Goal: Contribute content: Contribute content

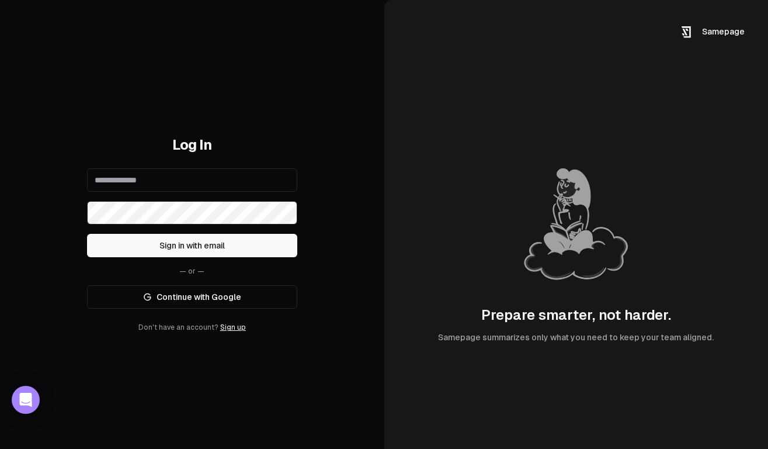
click at [161, 156] on div "Log In Sign in with email — or — Continue with Google Don't have an account? Si…" at bounding box center [192, 234] width 210 height 196
click at [159, 179] on input "email" at bounding box center [192, 179] width 210 height 23
click at [197, 295] on link "Continue with Google" at bounding box center [192, 296] width 210 height 23
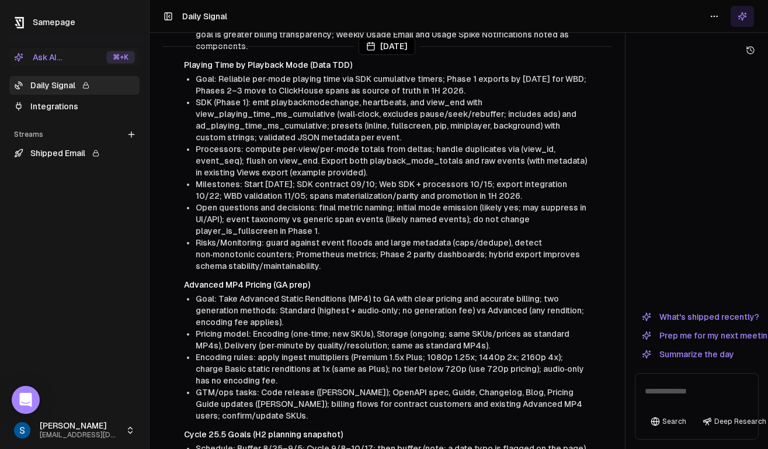
scroll to position [402, 0]
click at [263, 270] on span "Risks/Monitoring: guard against event floods and large metadata (caps/dedupe), …" at bounding box center [388, 253] width 385 height 33
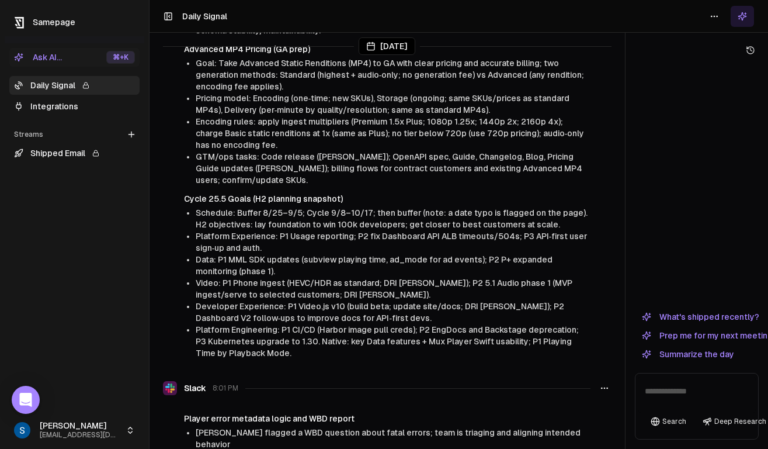
scroll to position [635, 0]
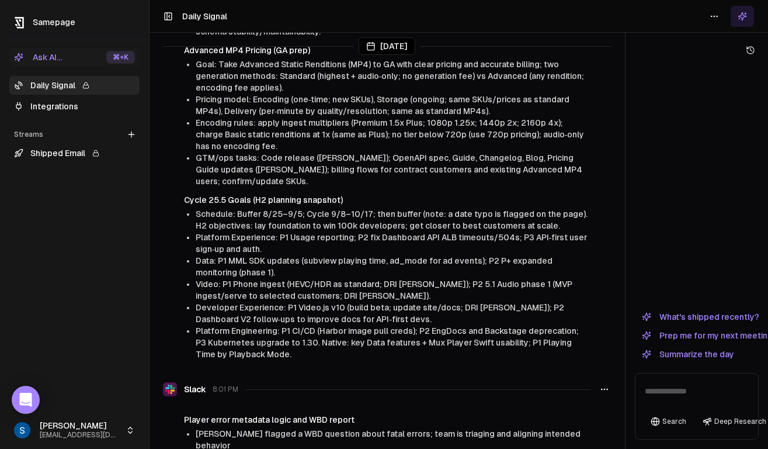
click at [133, 133] on icon at bounding box center [131, 134] width 9 height 9
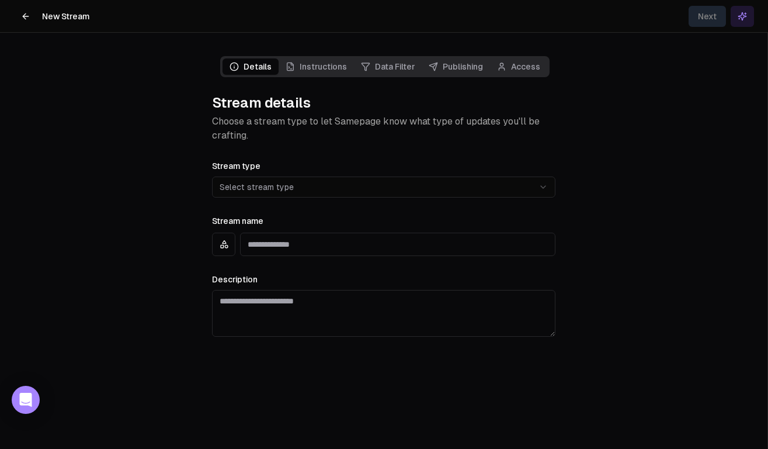
click at [281, 181] on html "**********" at bounding box center [384, 224] width 768 height 449
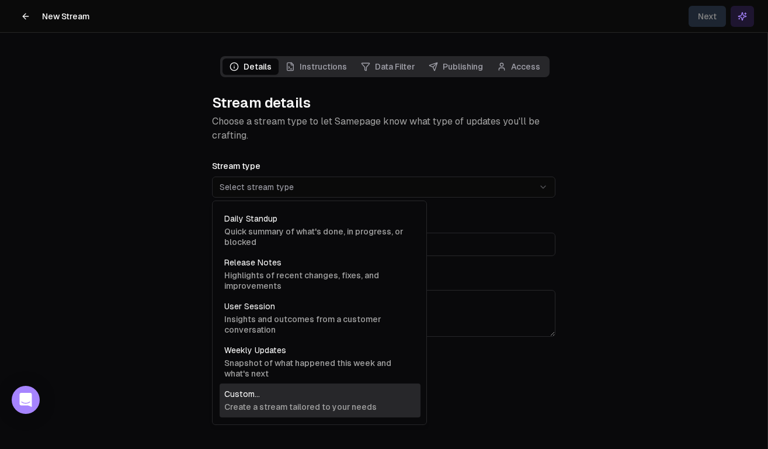
select select "******"
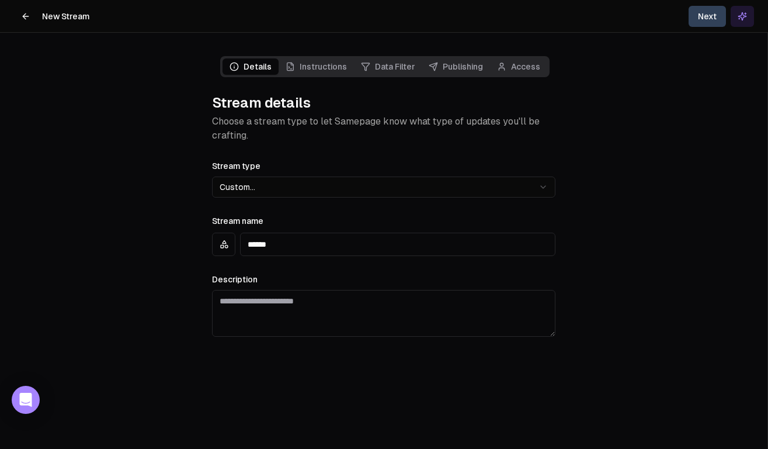
drag, startPoint x: 291, startPoint y: 246, endPoint x: 210, endPoint y: 234, distance: 82.0
click at [240, 234] on input "******" at bounding box center [397, 243] width 315 height 23
type input "****"
click at [294, 213] on div "**********" at bounding box center [383, 248] width 343 height 178
click at [319, 71] on span "Instructions" at bounding box center [316, 66] width 75 height 16
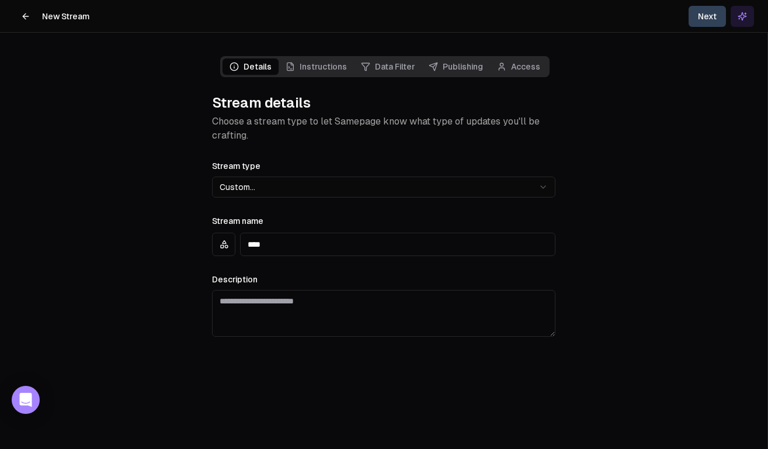
click at [716, 19] on button "Next" at bounding box center [707, 16] width 37 height 21
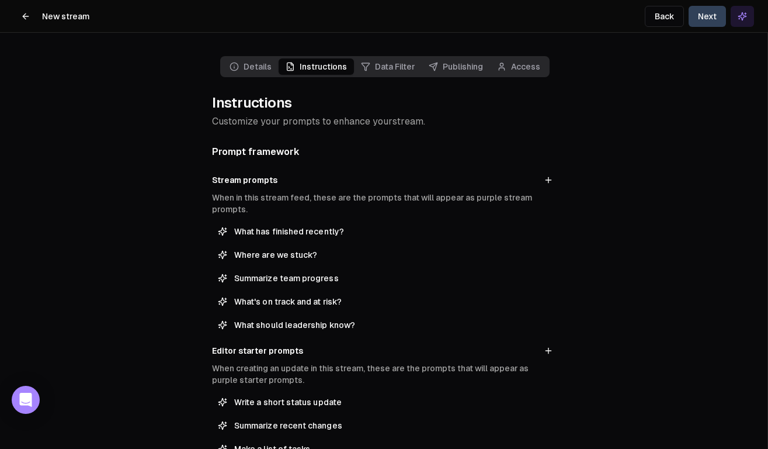
click at [318, 136] on div "Details Instructions Data Filter Publishing Access Instructions Customize your …" at bounding box center [384, 407] width 362 height 748
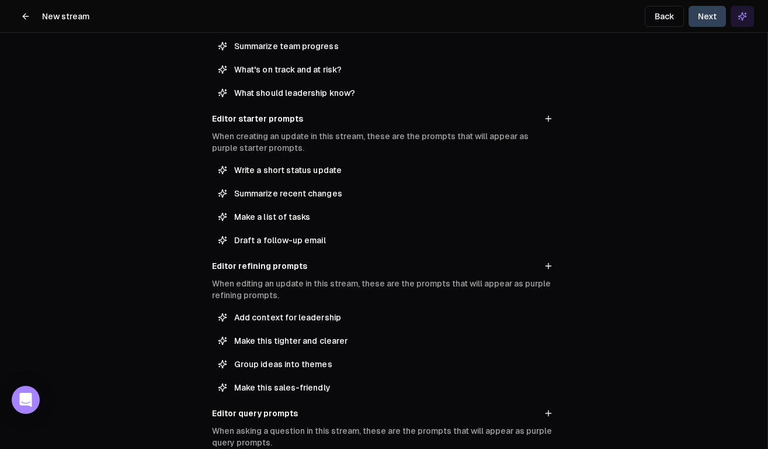
scroll to position [219, 0]
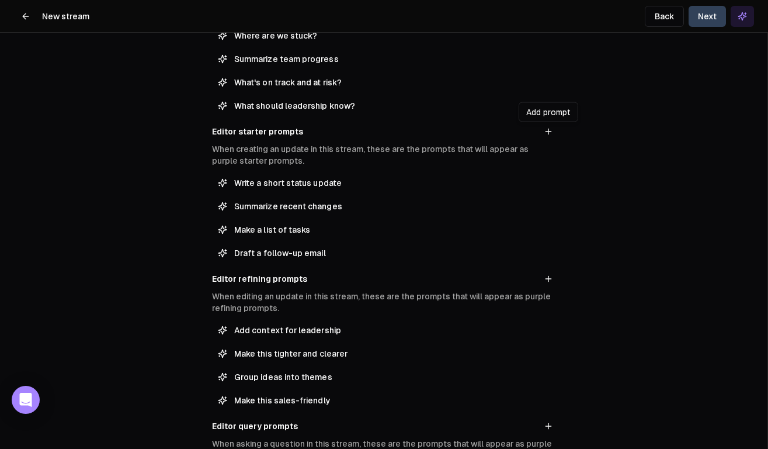
click at [548, 131] on icon at bounding box center [548, 130] width 0 height 5
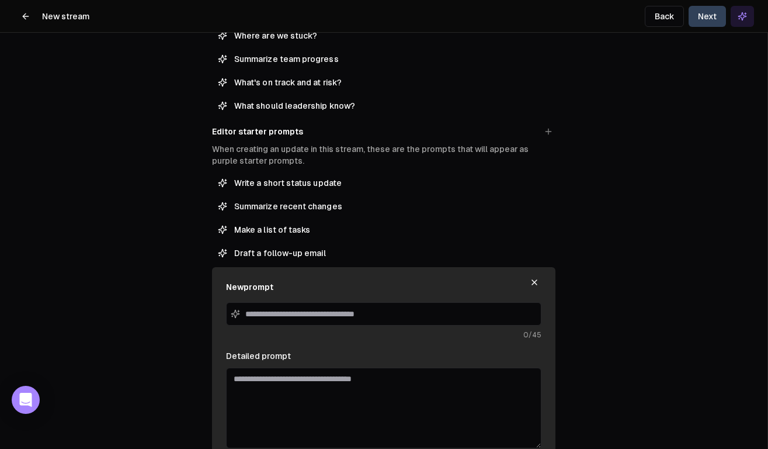
click at [336, 314] on input at bounding box center [383, 313] width 315 height 23
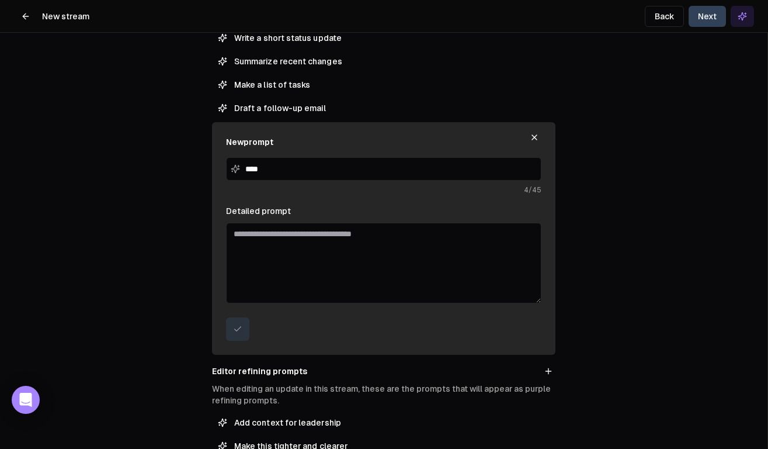
scroll to position [322, 0]
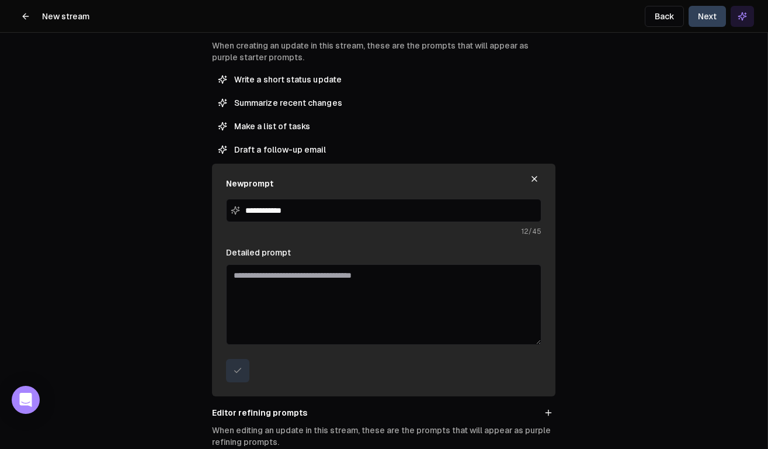
type input "**********"
click at [320, 273] on textarea "Detailed prompt" at bounding box center [383, 304] width 315 height 81
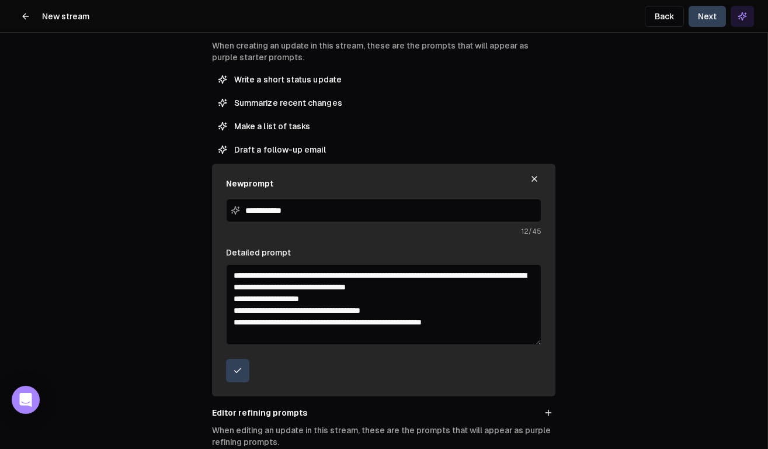
click at [367, 322] on textarea "**********" at bounding box center [383, 304] width 315 height 81
click at [480, 326] on textarea "**********" at bounding box center [383, 304] width 315 height 81
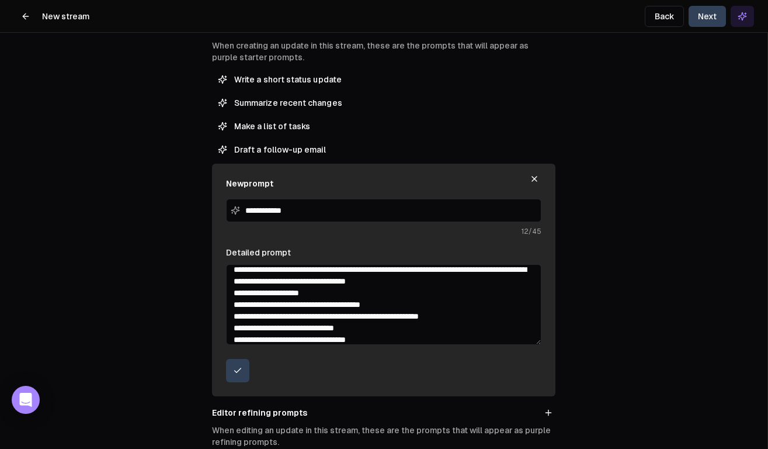
scroll to position [0, 0]
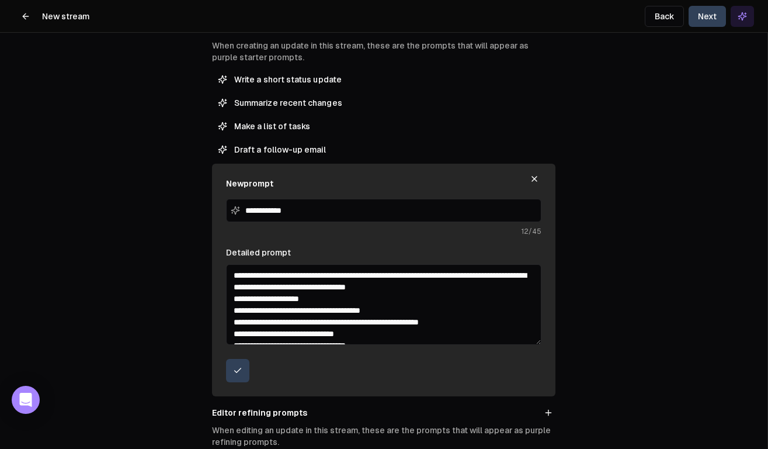
click at [291, 289] on textarea "**********" at bounding box center [383, 304] width 315 height 81
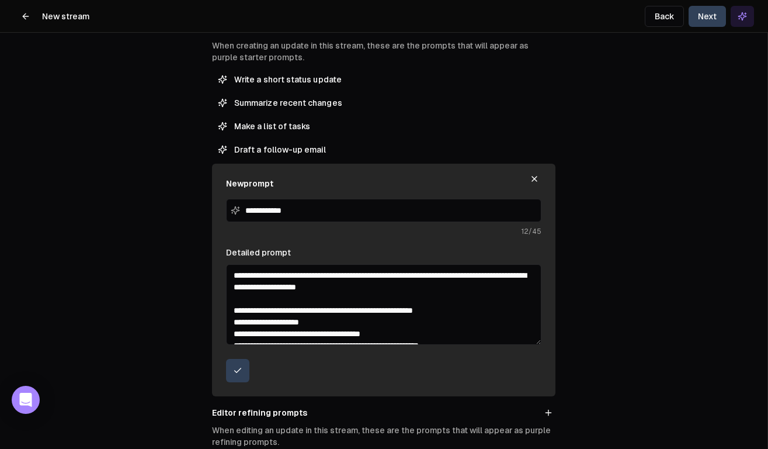
click at [467, 297] on textarea "**********" at bounding box center [383, 304] width 315 height 81
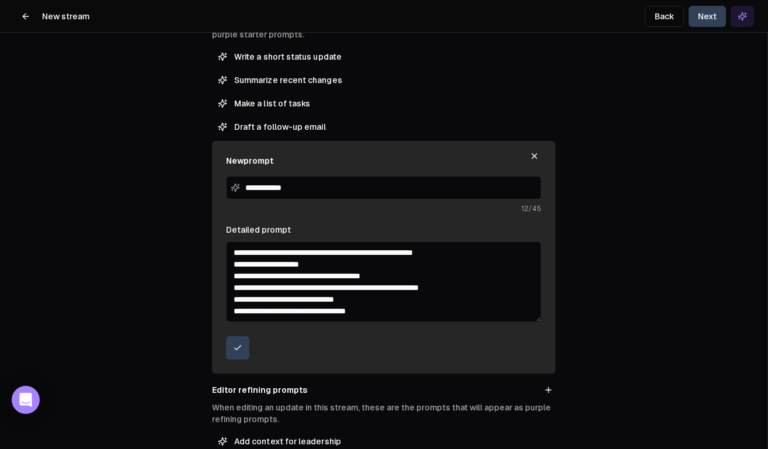
scroll to position [393, 0]
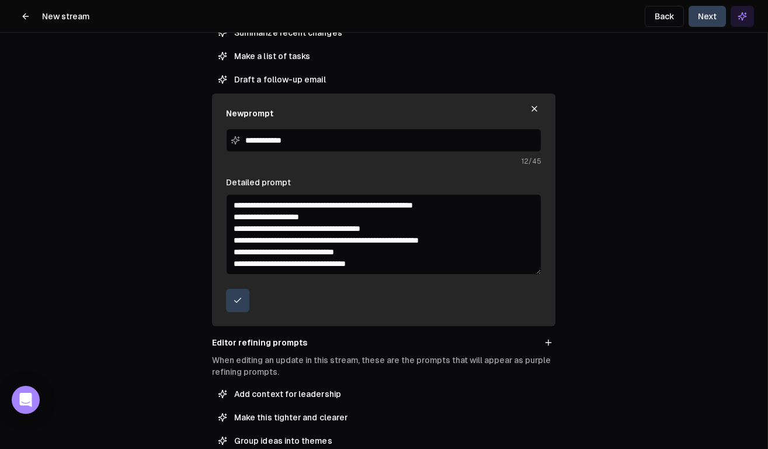
type textarea "**********"
click at [234, 296] on icon "submit" at bounding box center [237, 300] width 9 height 9
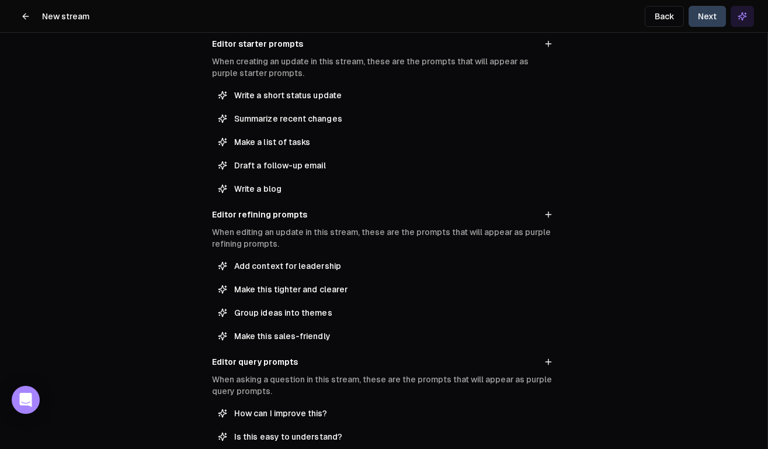
scroll to position [270, 0]
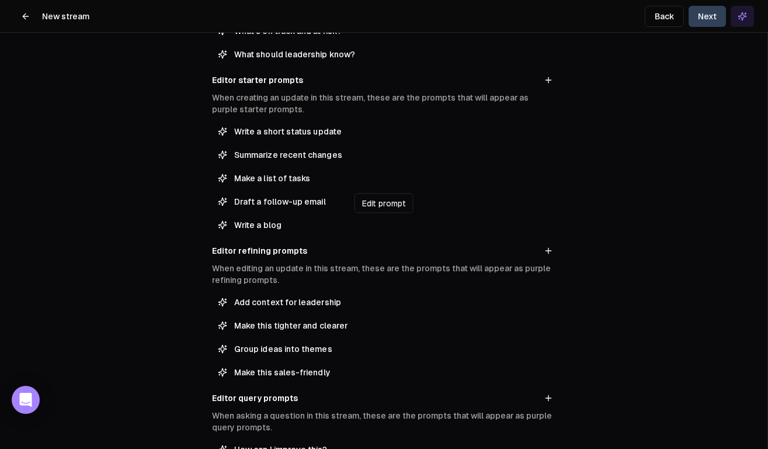
click at [360, 226] on span "Write a blog" at bounding box center [391, 225] width 315 height 12
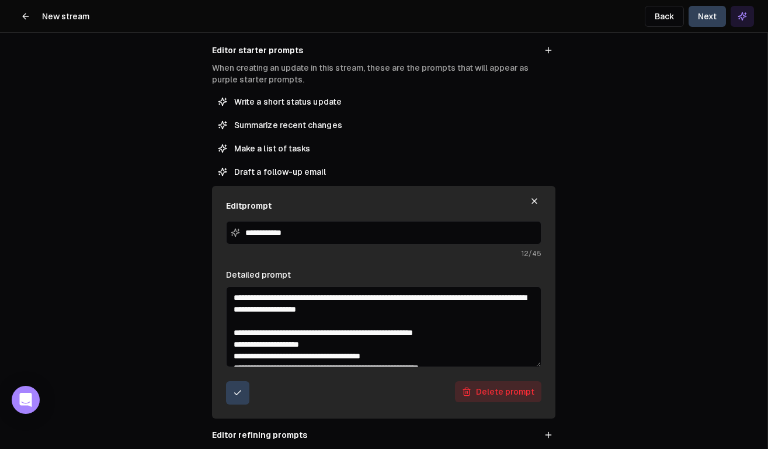
scroll to position [397, 0]
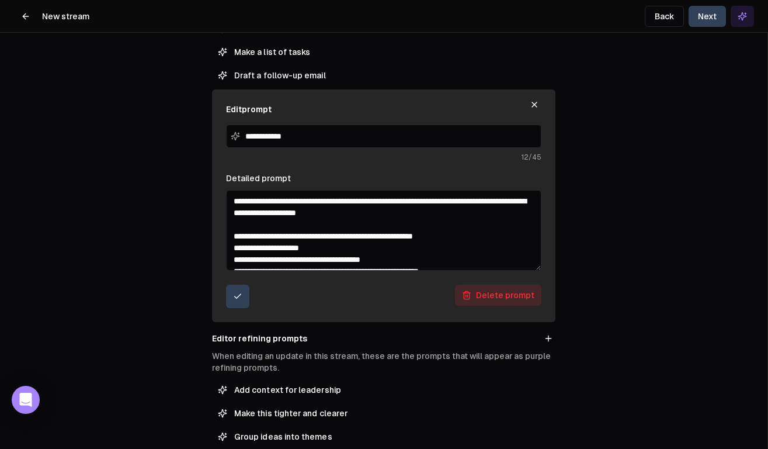
click at [245, 291] on button "submit" at bounding box center [237, 295] width 23 height 23
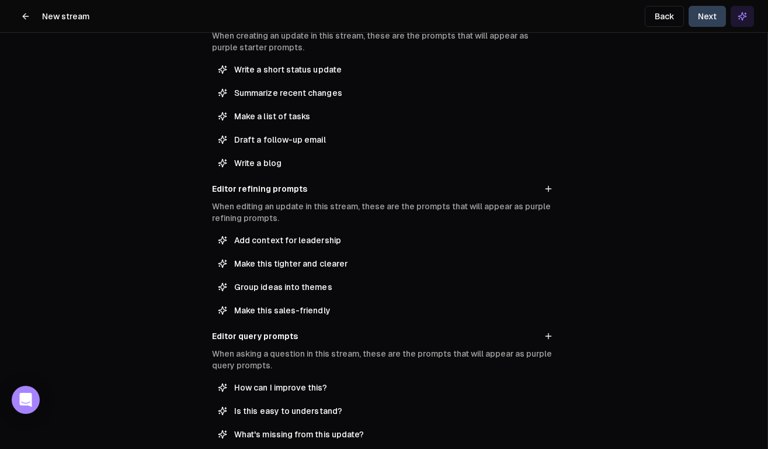
scroll to position [0, 0]
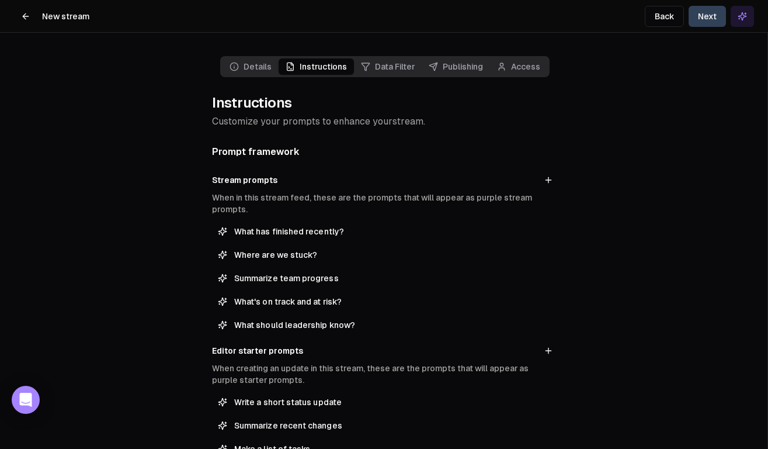
click at [390, 65] on span "Data Filter" at bounding box center [388, 66] width 68 height 16
click at [716, 19] on button "Next" at bounding box center [707, 16] width 37 height 21
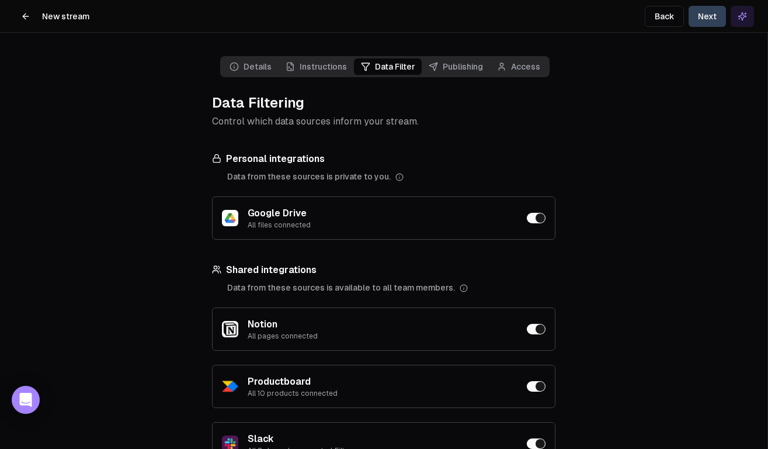
click at [462, 63] on span "Publishing" at bounding box center [456, 66] width 68 height 16
click at [709, 18] on button "Next" at bounding box center [707, 16] width 37 height 21
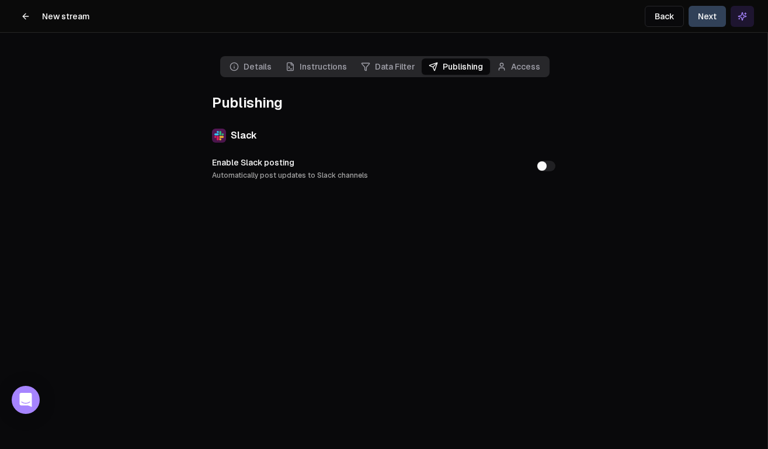
click at [712, 13] on button "Next" at bounding box center [707, 16] width 37 height 21
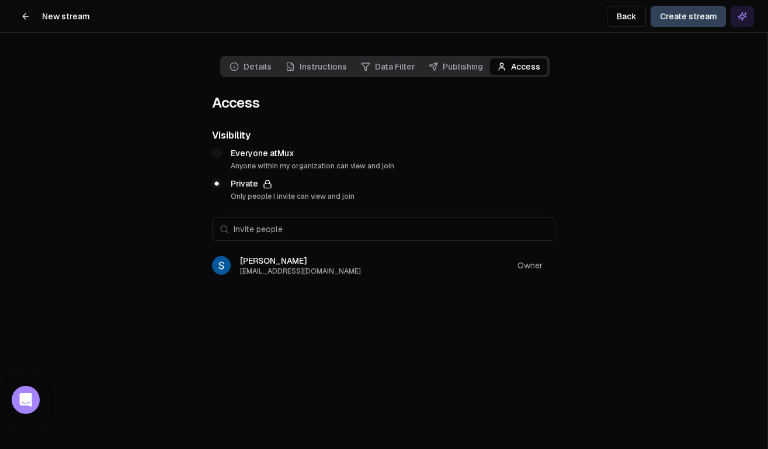
click at [426, 258] on div "[PERSON_NAME] [PERSON_NAME][EMAIL_ADDRESS][DOMAIN_NAME] Owner" at bounding box center [383, 268] width 343 height 37
click at [689, 13] on button "Create stream" at bounding box center [688, 16] width 75 height 21
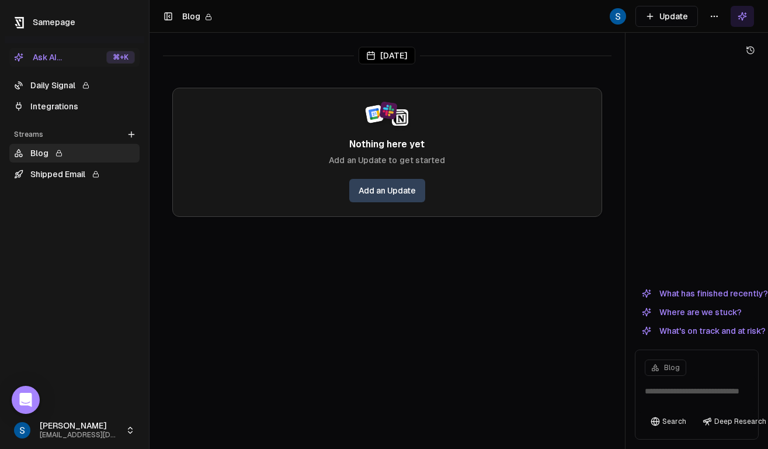
click at [36, 155] on link "Blog" at bounding box center [74, 153] width 130 height 19
click at [40, 21] on span "Samepage" at bounding box center [54, 22] width 43 height 9
click at [48, 151] on link "Blog" at bounding box center [74, 153] width 130 height 19
click at [56, 152] on icon at bounding box center [58, 153] width 7 height 7
click at [30, 154] on link "Blog" at bounding box center [74, 153] width 130 height 19
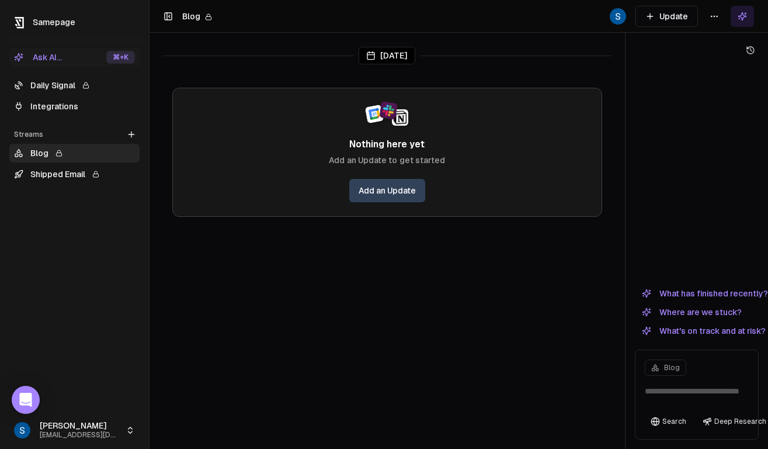
click at [15, 154] on icon at bounding box center [18, 152] width 9 height 9
click at [57, 132] on div "Streams" at bounding box center [74, 134] width 130 height 19
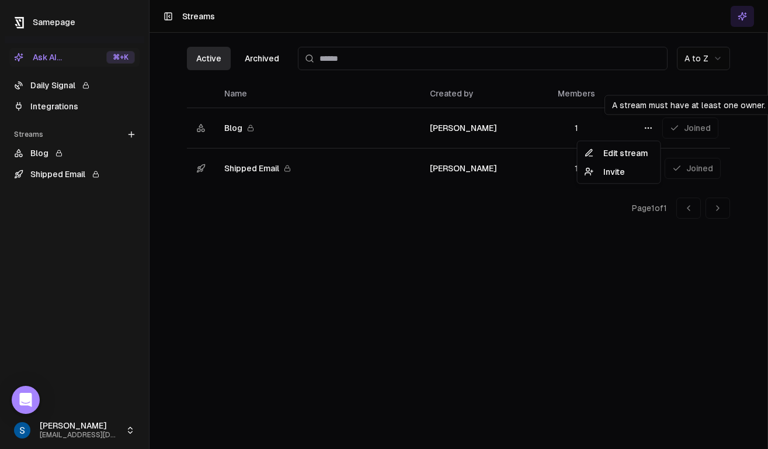
click at [649, 122] on html "Samepage Ask AI... ⌘ +K Daily Signal Integrations Streams Create Stream Blog Sh…" at bounding box center [384, 224] width 768 height 449
drag, startPoint x: 613, startPoint y: 173, endPoint x: 596, endPoint y: 151, distance: 28.3
click at [596, 151] on div "Edit stream Invite" at bounding box center [621, 162] width 84 height 43
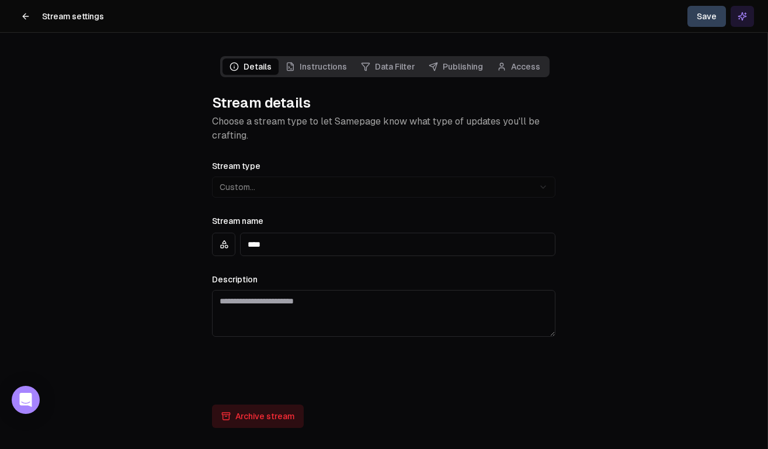
click at [327, 67] on link "Instructions" at bounding box center [316, 66] width 75 height 16
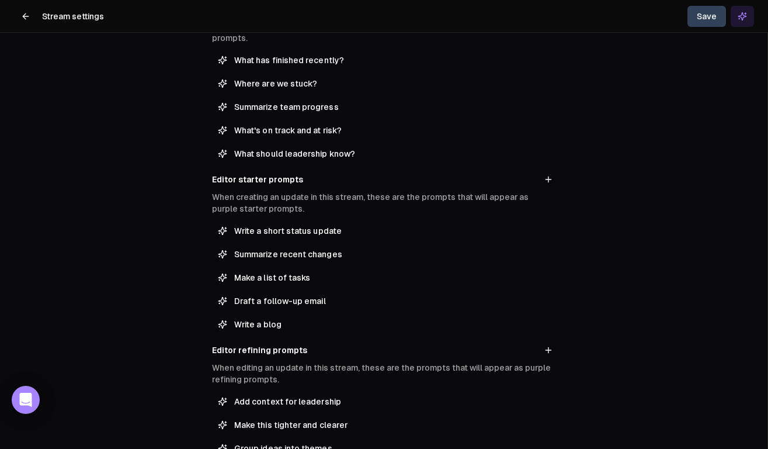
scroll to position [320, 0]
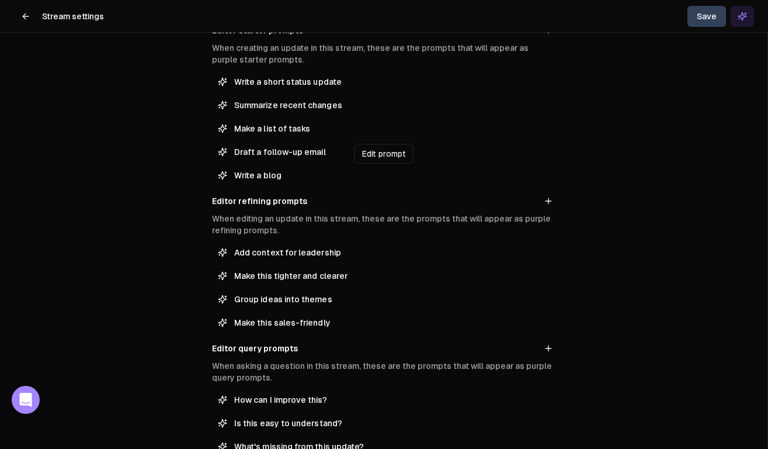
click at [284, 174] on span "Write a blog" at bounding box center [391, 175] width 315 height 12
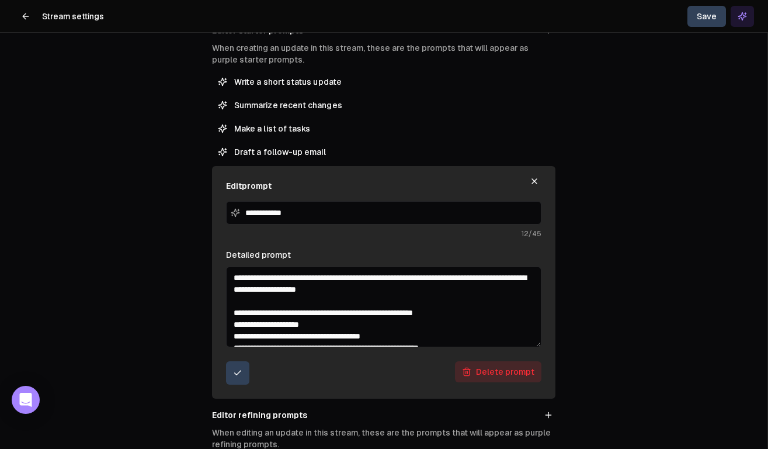
click at [231, 373] on button "submit" at bounding box center [237, 372] width 23 height 23
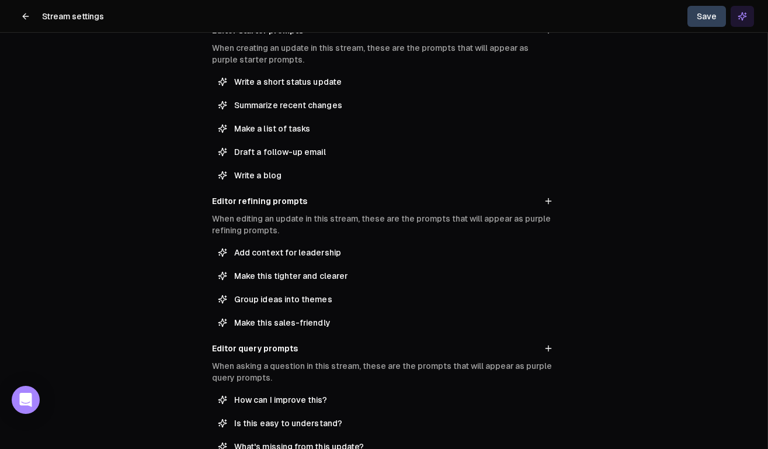
drag, startPoint x: 395, startPoint y: 175, endPoint x: 484, endPoint y: 167, distance: 89.2
click at [484, 167] on button "Write a blog" at bounding box center [383, 175] width 343 height 19
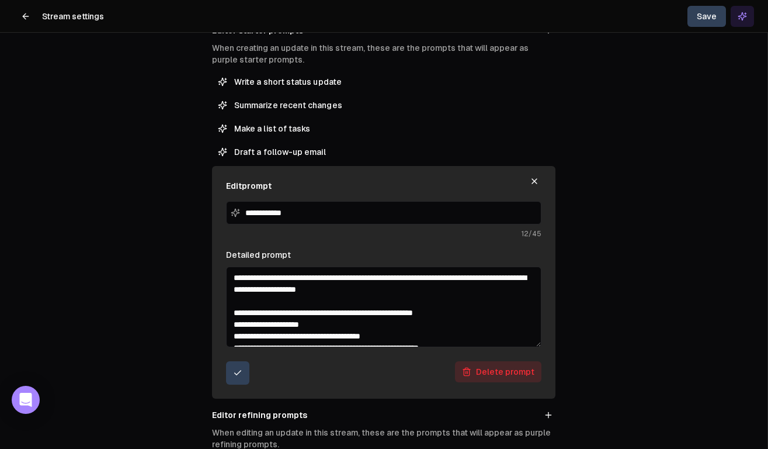
click at [541, 179] on button "button" at bounding box center [534, 181] width 14 height 14
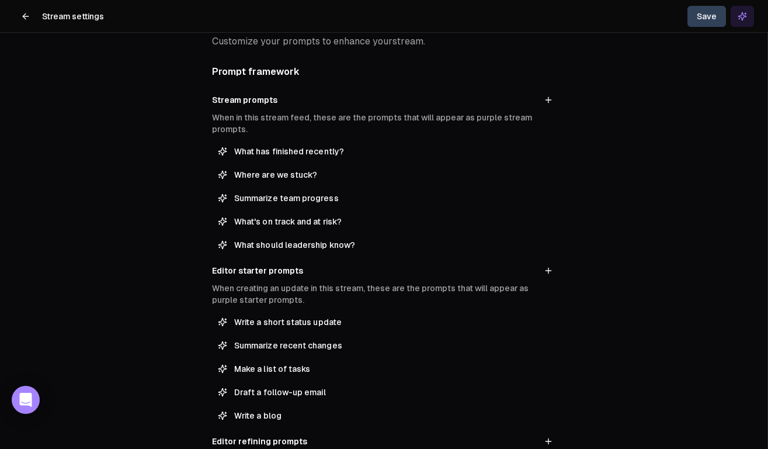
scroll to position [0, 0]
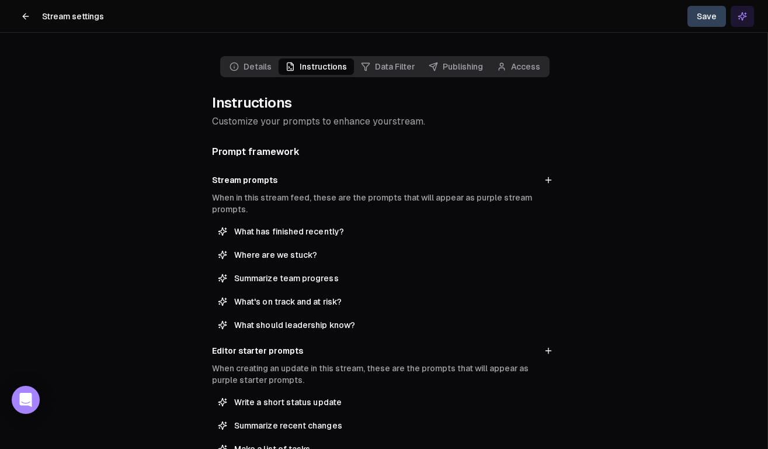
click at [280, 130] on div "Details Instructions Data Filter Publishing Access Instructions Customize your …" at bounding box center [384, 418] width 362 height 771
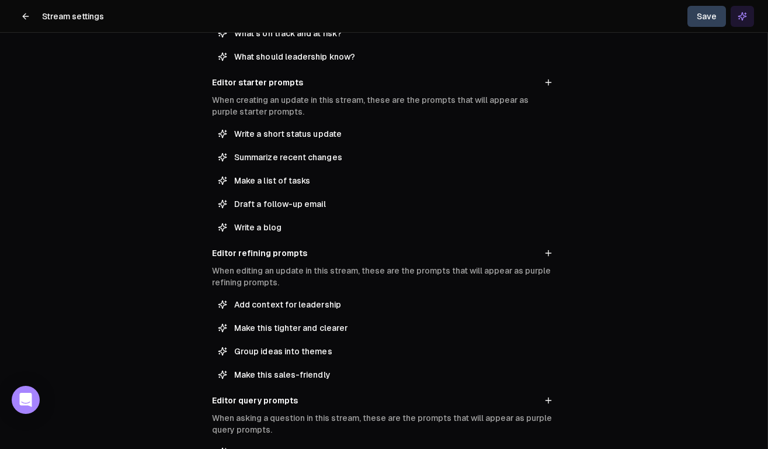
scroll to position [274, 0]
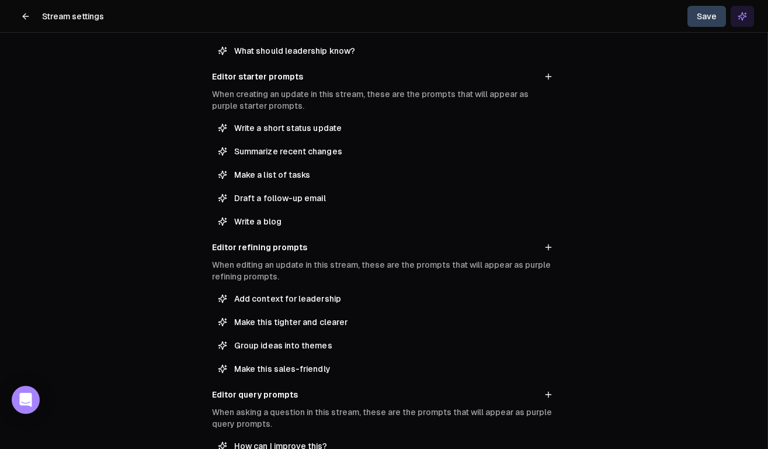
click at [516, 269] on p "When editing an update in this stream, these are the prompts that will appear a…" at bounding box center [383, 270] width 343 height 23
click at [244, 223] on span "Write a blog" at bounding box center [391, 222] width 315 height 12
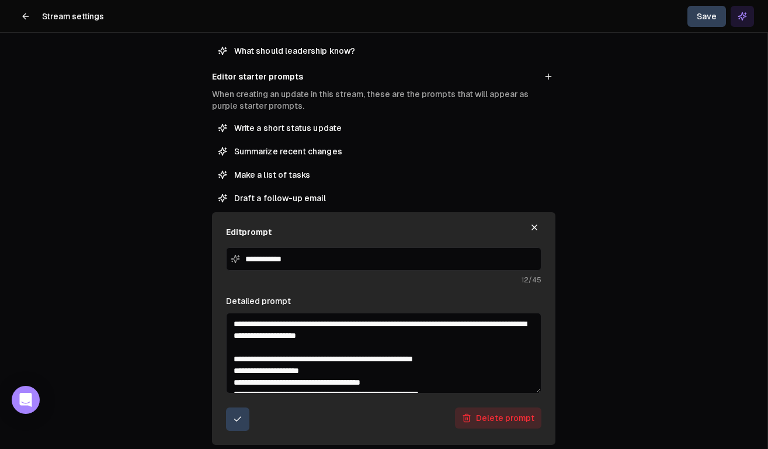
click at [536, 225] on icon "button" at bounding box center [534, 227] width 5 height 5
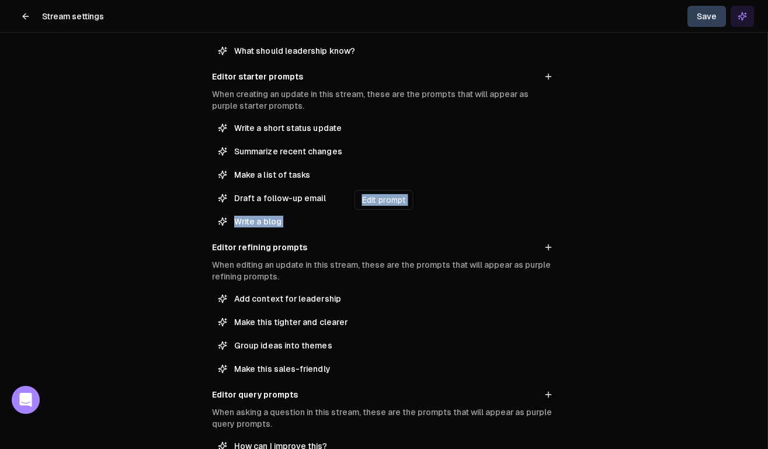
drag, startPoint x: 200, startPoint y: 221, endPoint x: 244, endPoint y: 230, distance: 44.6
click at [277, 226] on div "Details Instructions Data Filter Publishing Access Instructions Customize your …" at bounding box center [383, 224] width 767 height 449
click at [196, 246] on div "Details Instructions Data Filter Publishing Access Instructions Customize your …" at bounding box center [383, 224] width 767 height 449
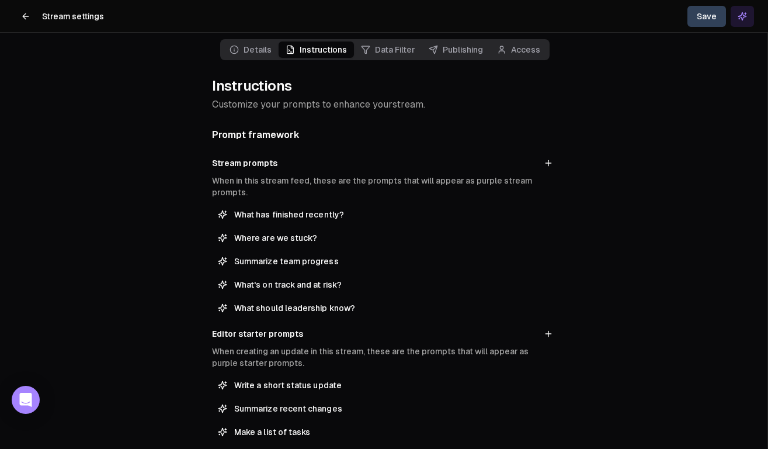
scroll to position [0, 0]
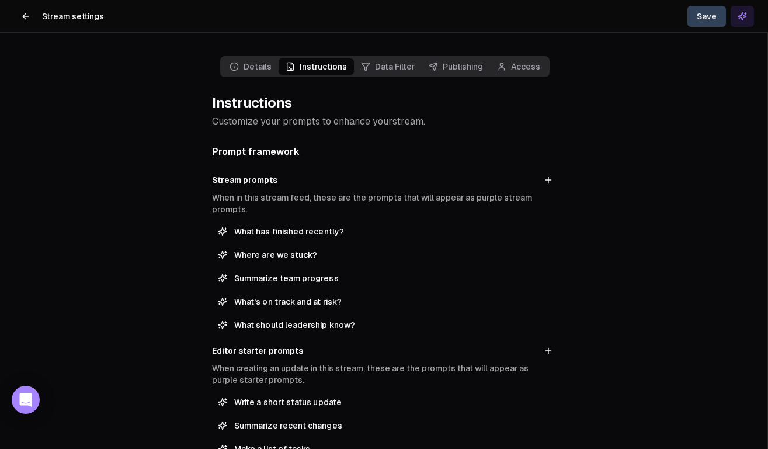
click at [293, 247] on button "Where are we stuck?" at bounding box center [383, 254] width 343 height 19
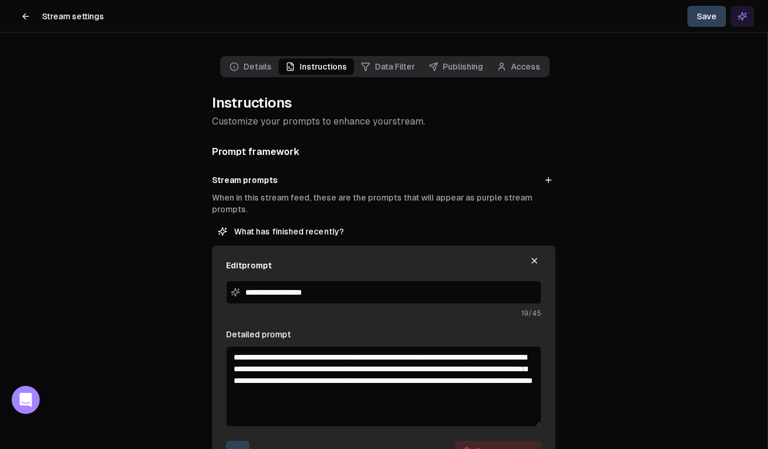
click at [536, 259] on icon "button" at bounding box center [534, 260] width 9 height 9
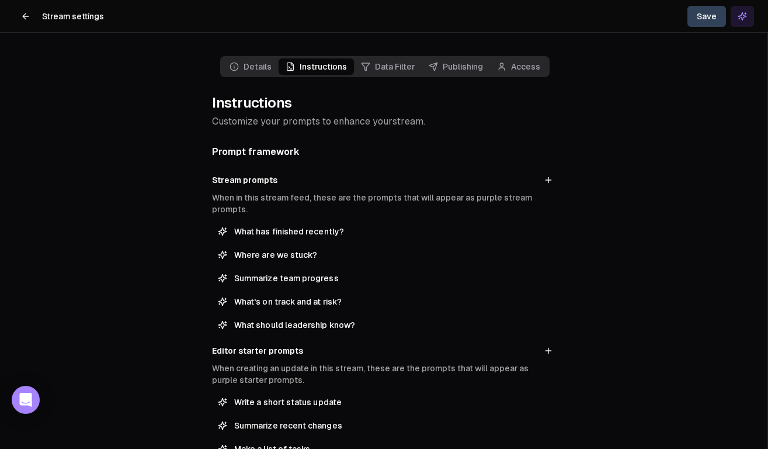
click at [393, 70] on link "Data Filter" at bounding box center [388, 66] width 68 height 16
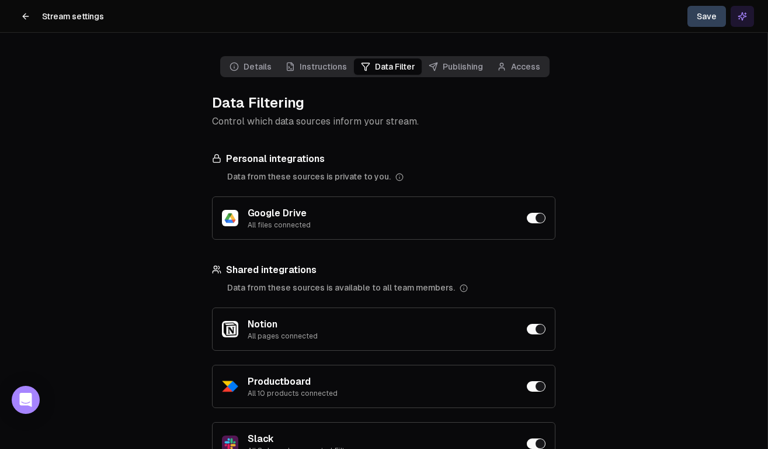
click at [21, 13] on icon at bounding box center [25, 16] width 9 height 9
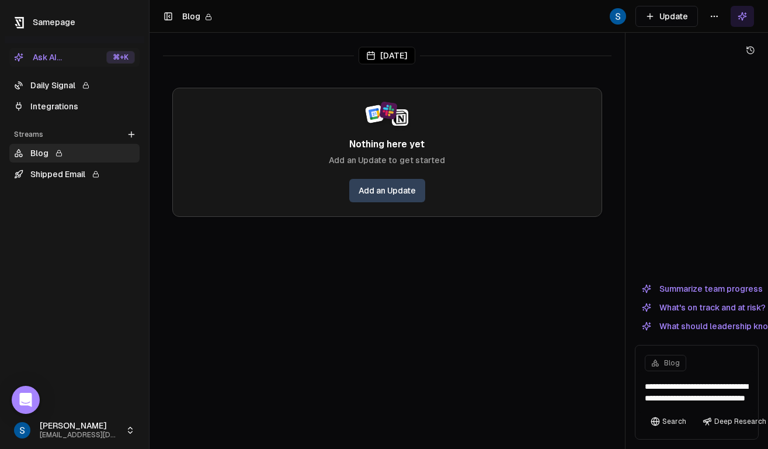
scroll to position [13, 0]
type textarea "**********"
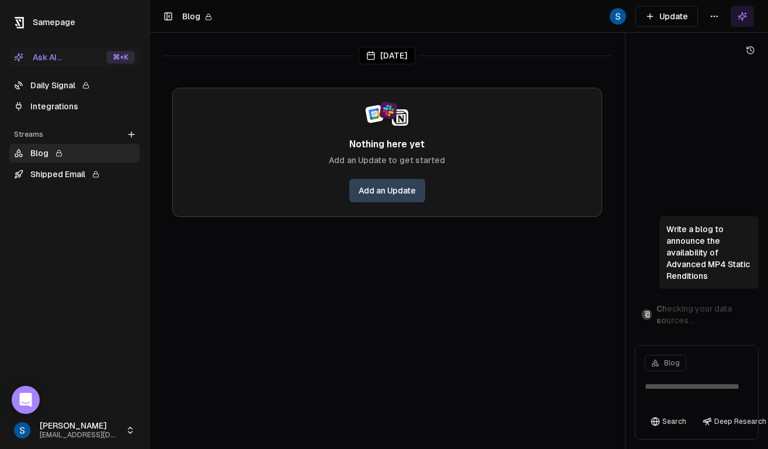
scroll to position [0, 0]
click at [50, 54] on div "Ask AI..." at bounding box center [38, 57] width 48 height 12
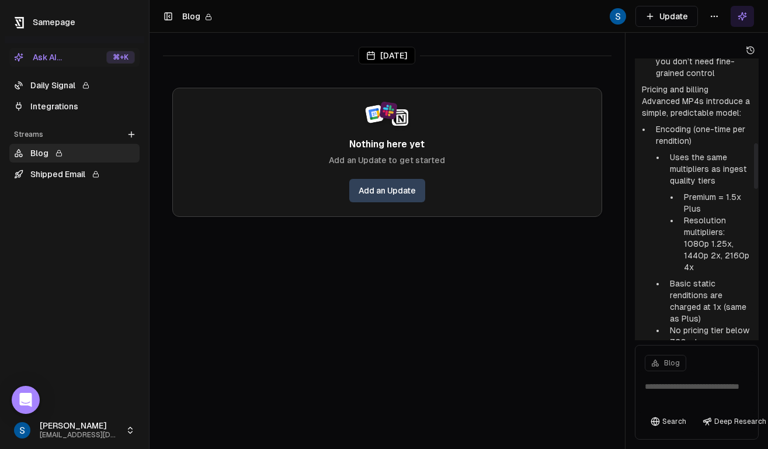
scroll to position [584, 0]
